Goal: Check status: Check status

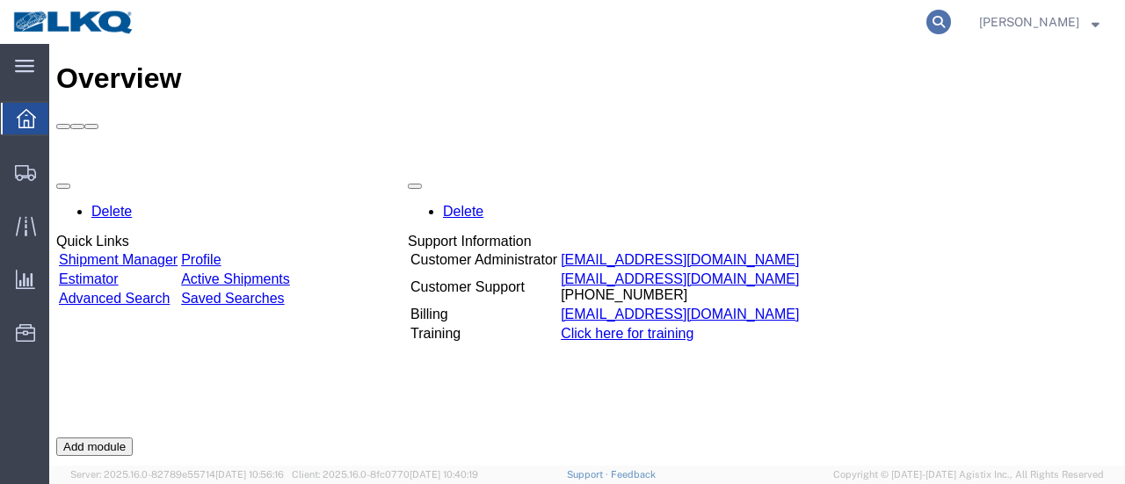
click at [951, 18] on icon at bounding box center [938, 22] width 25 height 25
type input "56441510"
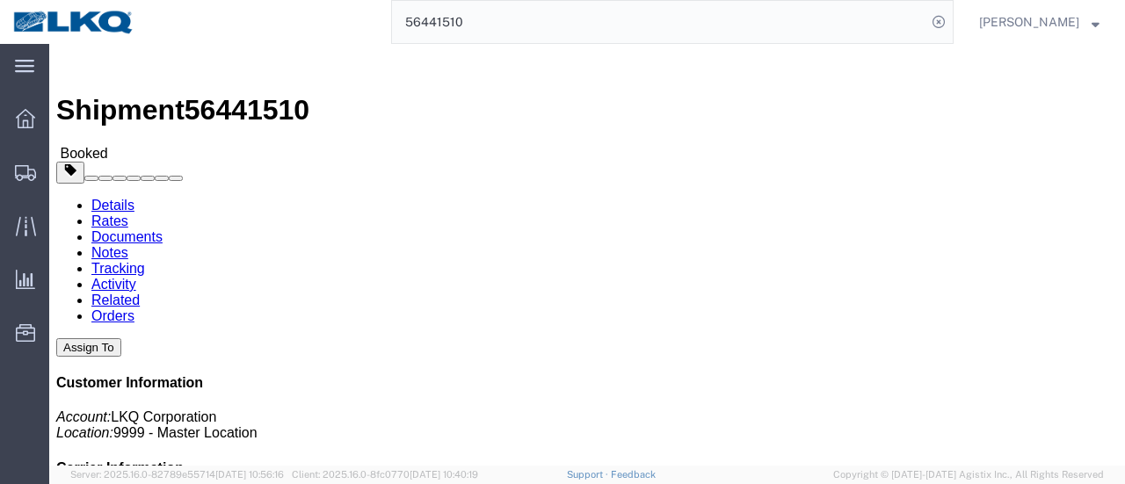
click link "Documents"
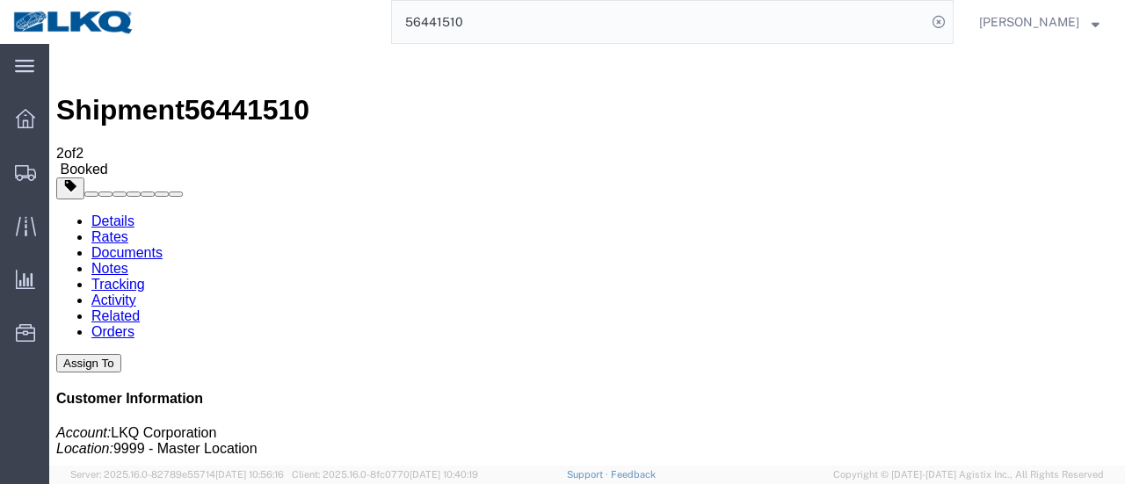
drag, startPoint x: 113, startPoint y: 292, endPoint x: 114, endPoint y: 278, distance: 14.1
